Goal: Navigation & Orientation: Find specific page/section

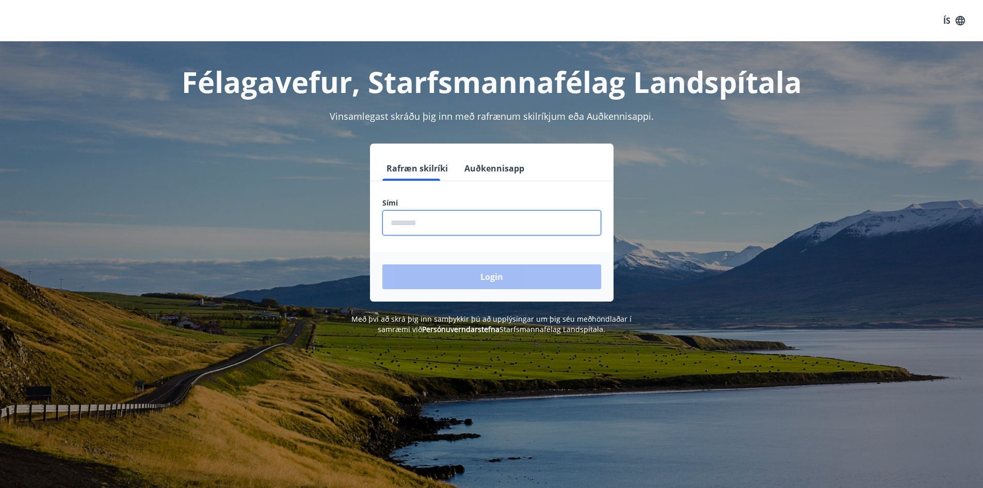
click at [423, 233] on input "phone" at bounding box center [491, 222] width 219 height 25
type input "********"
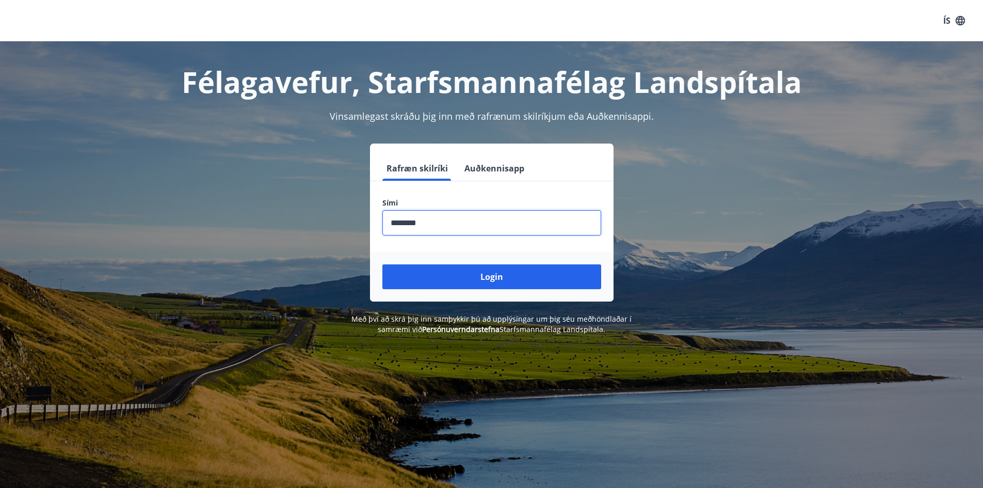
click at [382, 264] on button "Login" at bounding box center [491, 276] width 219 height 25
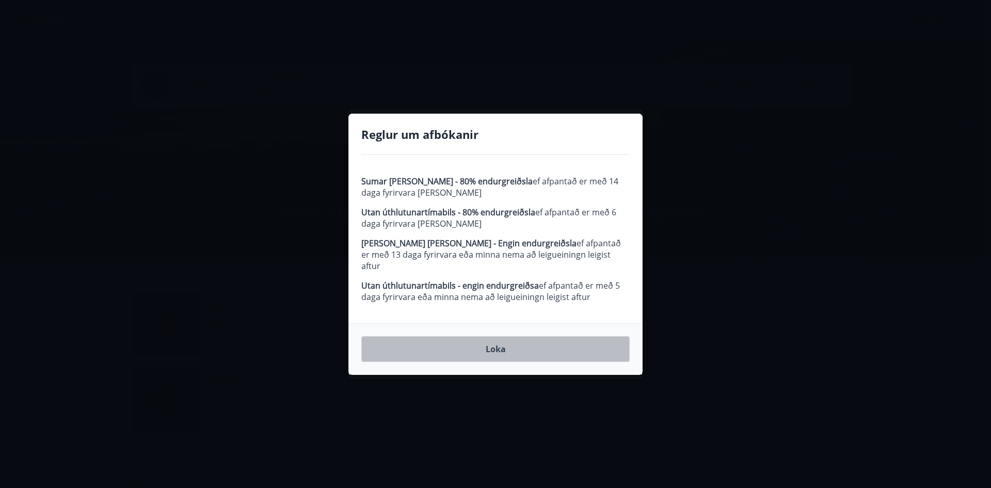
click at [494, 347] on button "Loka" at bounding box center [495, 349] width 268 height 26
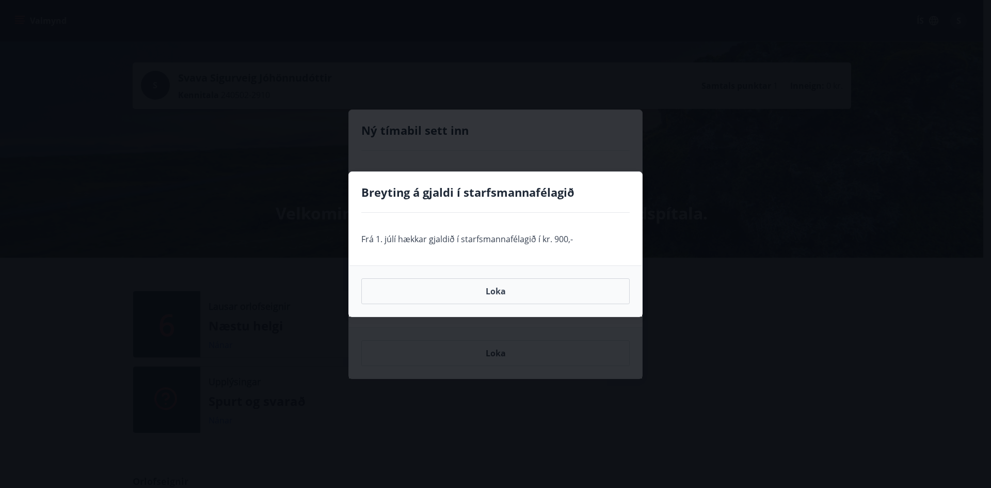
click at [502, 290] on button "Loka" at bounding box center [495, 291] width 268 height 26
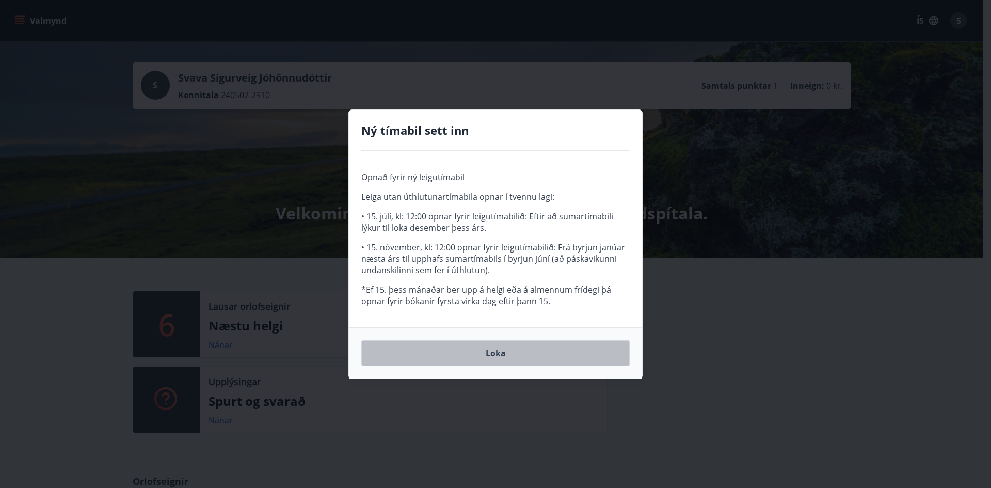
click at [490, 355] on button "Loka" at bounding box center [495, 353] width 268 height 26
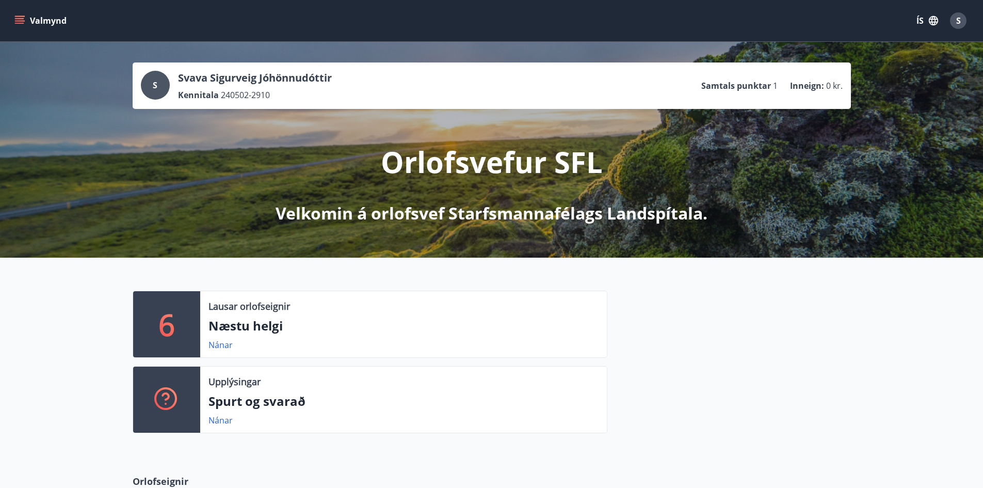
click at [13, 17] on button "Valmynd" at bounding box center [41, 20] width 58 height 19
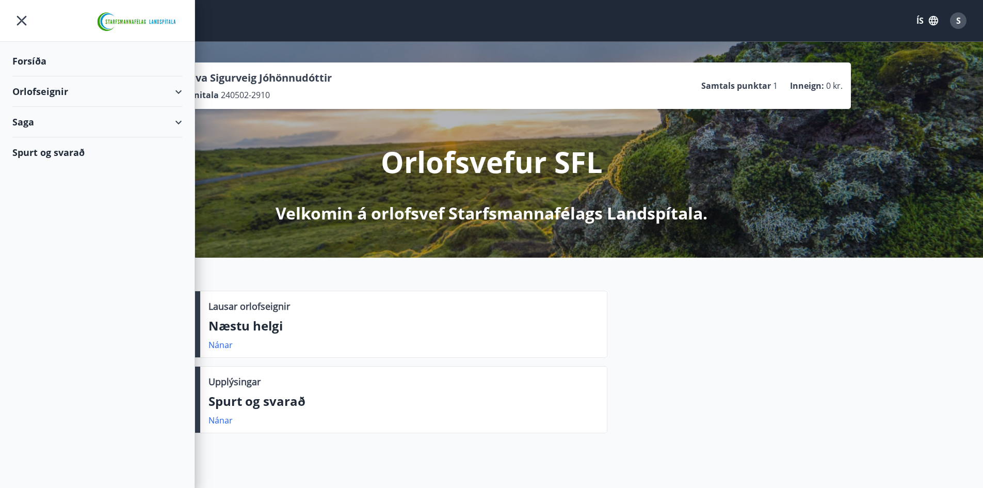
click at [180, 122] on div "Saga" at bounding box center [97, 122] width 170 height 30
click at [45, 216] on div "Inneign" at bounding box center [97, 213] width 153 height 22
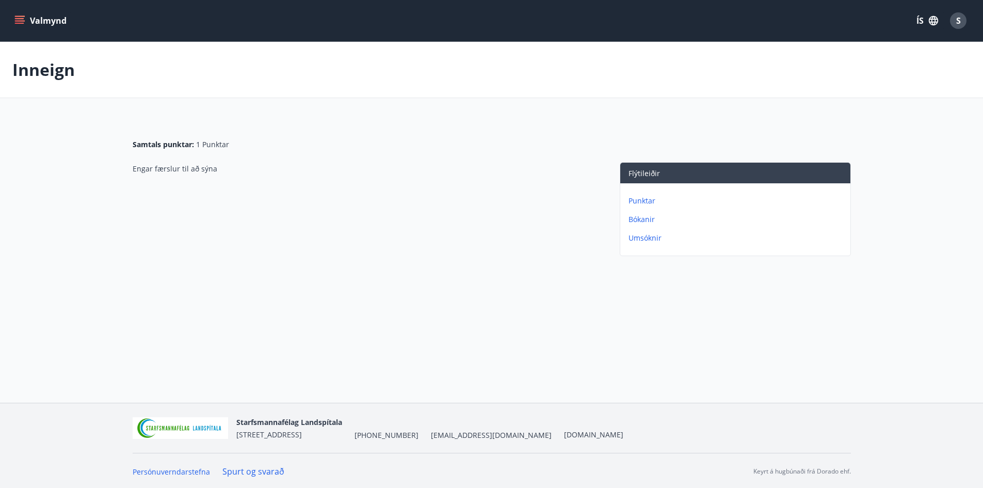
click at [645, 236] on p "Umsóknir" at bounding box center [738, 238] width 218 height 10
click at [22, 13] on button "Valmynd" at bounding box center [41, 20] width 58 height 19
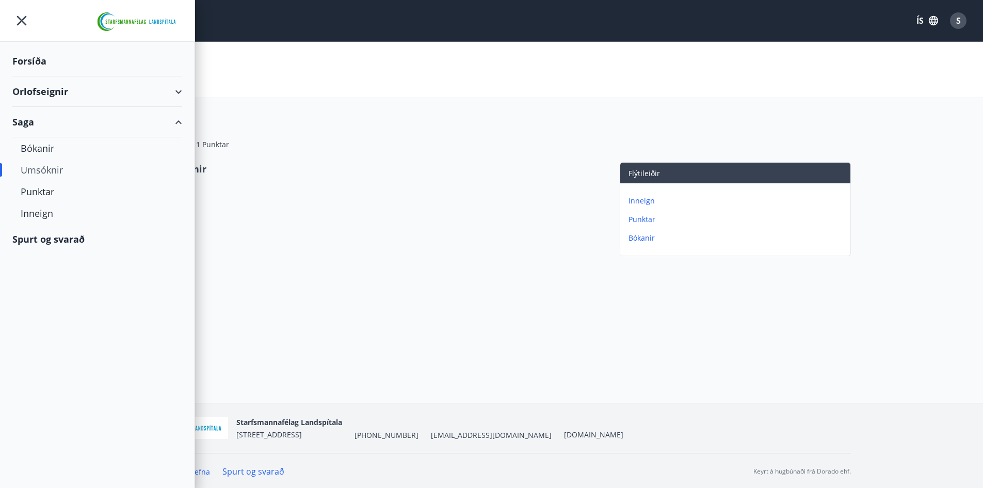
click at [35, 91] on div "Orlofseignir" at bounding box center [97, 91] width 170 height 30
click at [35, 66] on div "Forsíða" at bounding box center [97, 61] width 170 height 30
